Goal: Task Accomplishment & Management: Manage account settings

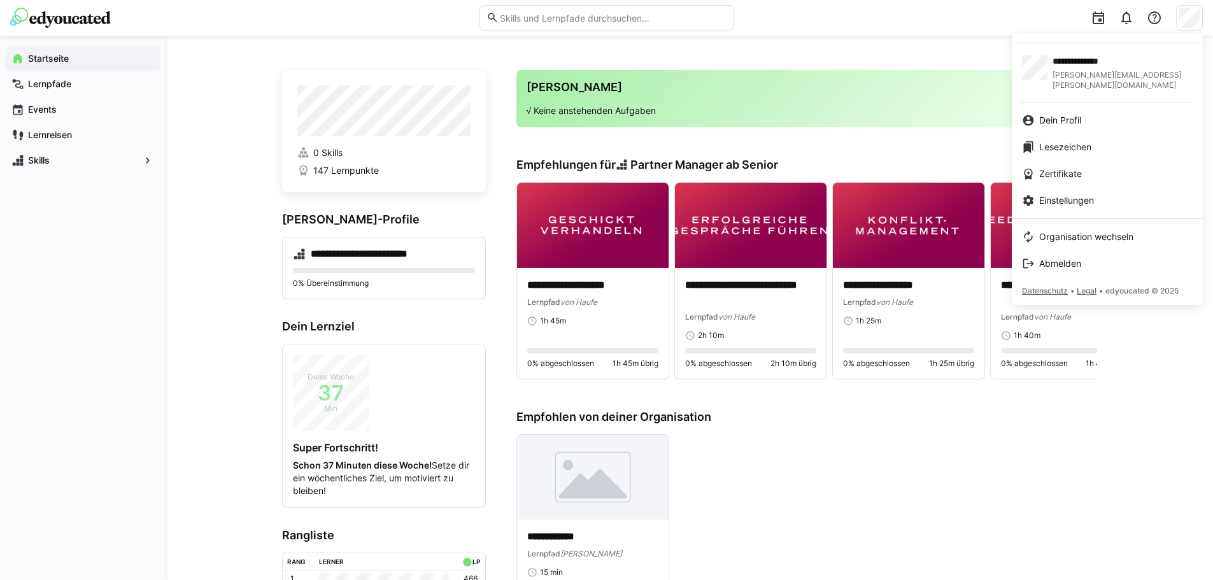
drag, startPoint x: 1062, startPoint y: 115, endPoint x: 901, endPoint y: 153, distance: 165.0
click at [1062, 115] on span "Dein Profil" at bounding box center [1060, 120] width 42 height 13
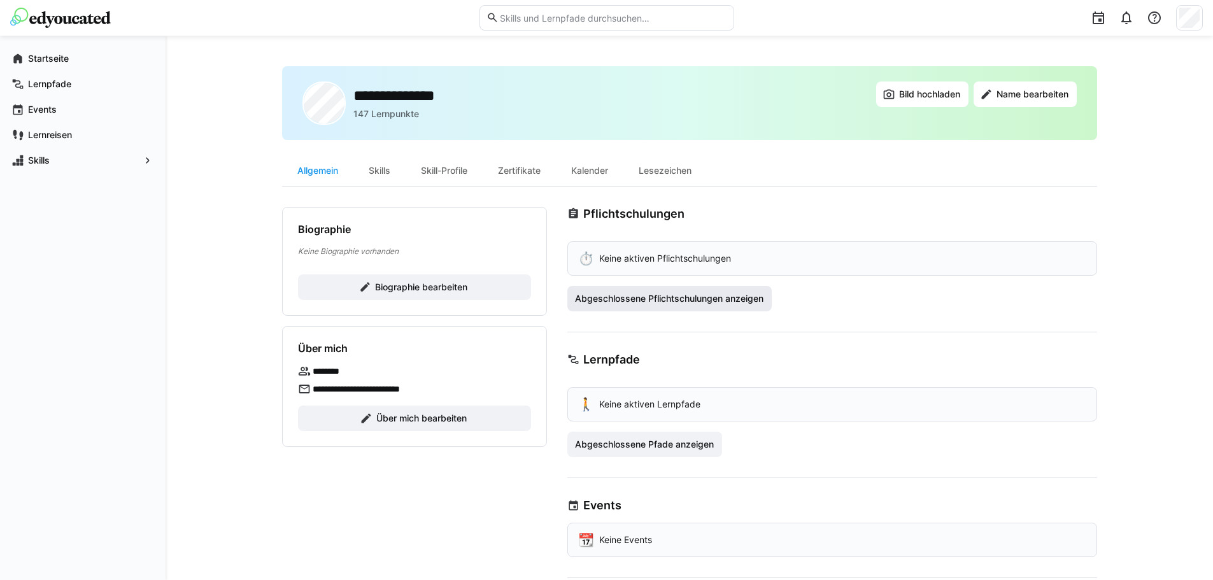
click at [674, 303] on span "Abgeschlossene Pflichtschulungen anzeigen" at bounding box center [669, 298] width 192 height 13
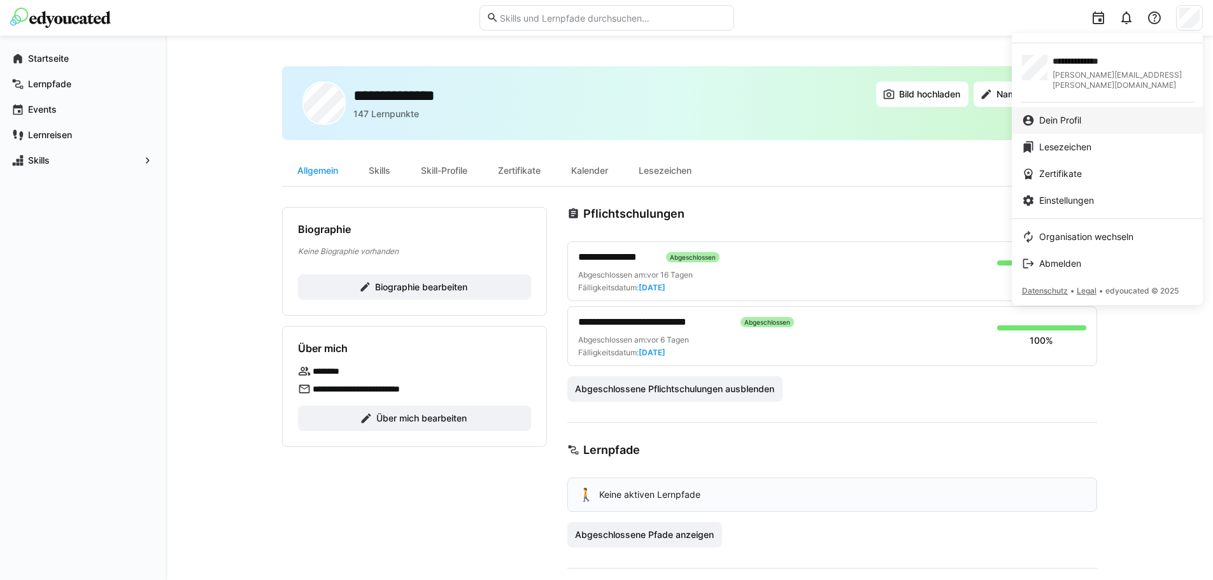
click at [1063, 115] on span "Dein Profil" at bounding box center [1060, 120] width 42 height 13
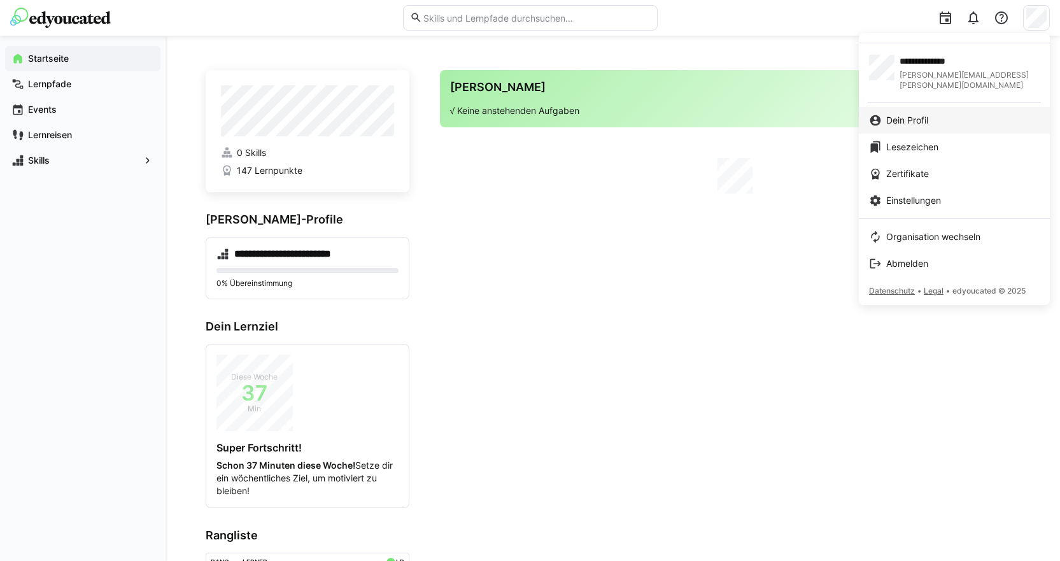
click at [888, 114] on div "Dein Profil" at bounding box center [954, 120] width 171 height 13
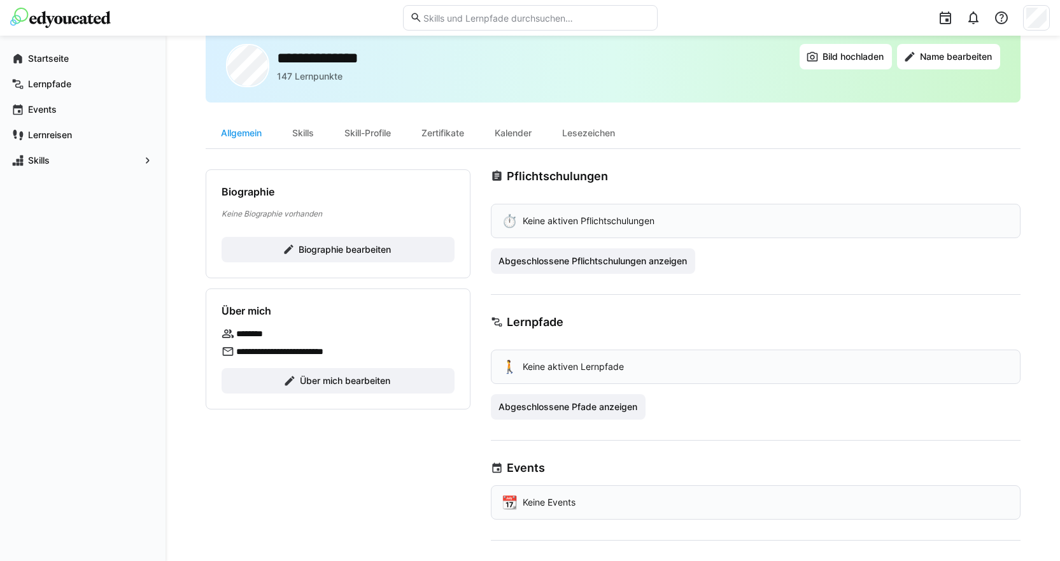
scroll to position [43, 0]
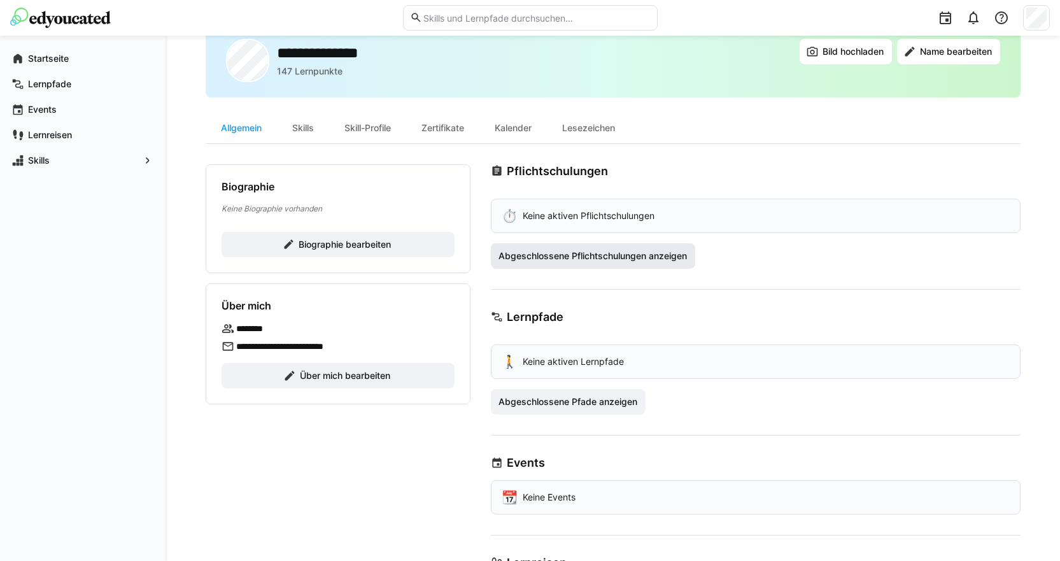
click at [568, 259] on span "Abgeschlossene Pflichtschulungen anzeigen" at bounding box center [593, 256] width 192 height 13
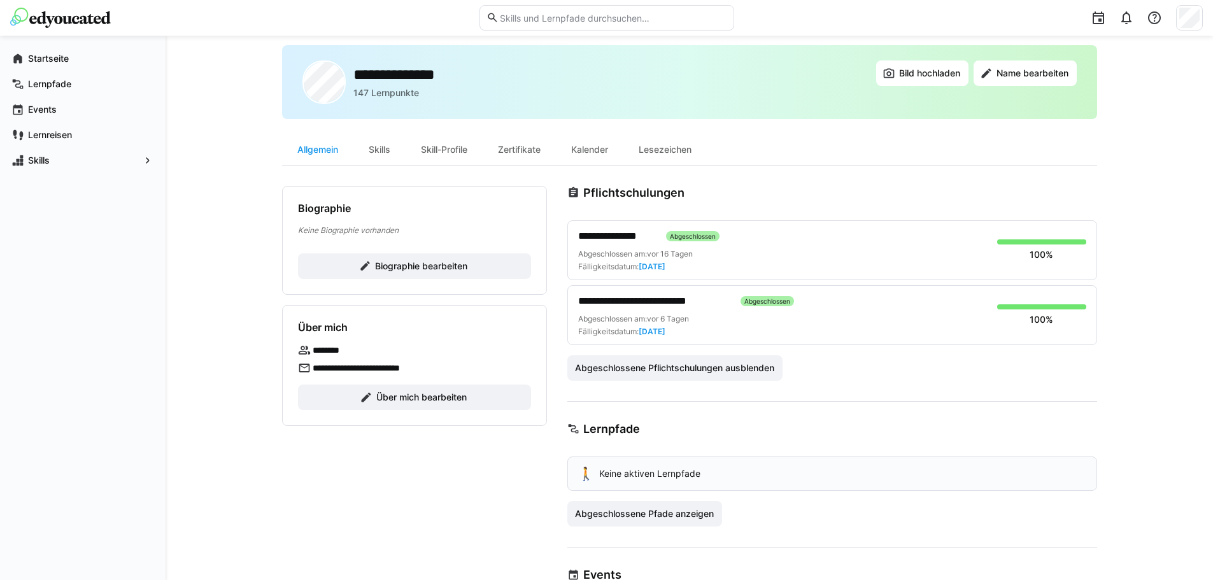
scroll to position [0, 0]
